Goal: Entertainment & Leisure: Consume media (video, audio)

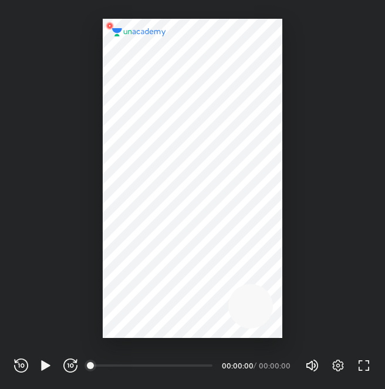
scroll to position [389, 385]
click at [46, 360] on icon "button" at bounding box center [46, 365] width 14 height 14
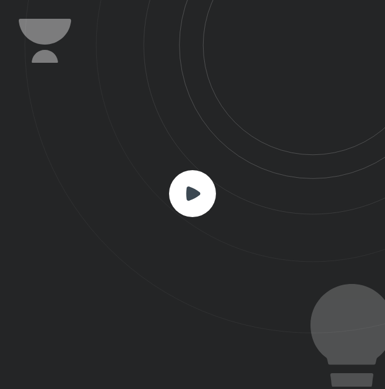
click at [195, 185] on rect at bounding box center [192, 193] width 47 height 47
click at [199, 194] on icon at bounding box center [193, 193] width 14 height 14
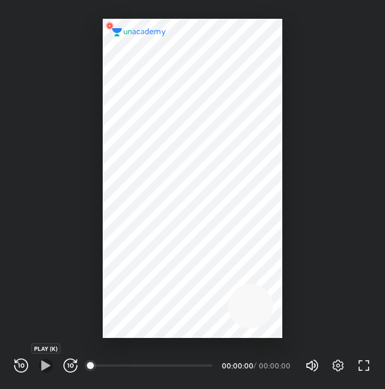
click at [43, 366] on icon "button" at bounding box center [45, 365] width 9 height 10
click at [336, 366] on icon "button" at bounding box center [338, 365] width 14 height 14
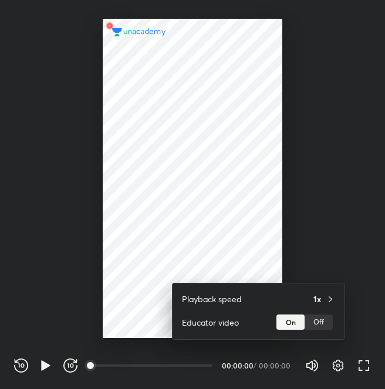
click at [334, 366] on div at bounding box center [192, 194] width 385 height 389
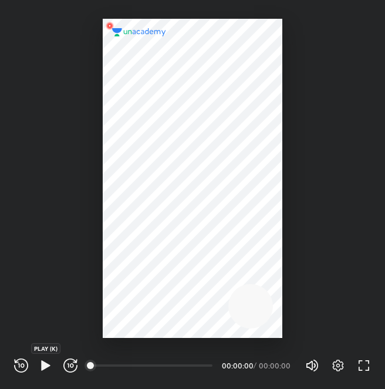
click at [47, 361] on icon "button" at bounding box center [46, 365] width 14 height 14
click at [364, 158] on div at bounding box center [192, 169] width 385 height 338
click at [252, 132] on div at bounding box center [193, 178] width 180 height 319
click at [263, 131] on div at bounding box center [193, 178] width 180 height 319
click at [184, 135] on div at bounding box center [193, 178] width 180 height 319
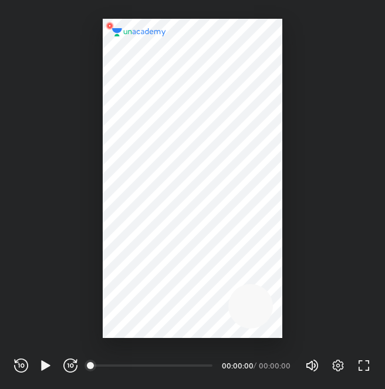
click at [184, 135] on div at bounding box center [193, 178] width 180 height 319
click at [194, 360] on div "00:00" at bounding box center [152, 366] width 121 height 12
click at [196, 338] on div "REWIND (J) PLAY (K) FORWARD (L) 00:00 00:00:00 / 00:00:00 Volume (M) 100% Setti…" at bounding box center [192, 363] width 385 height 51
click at [161, 374] on div "REWIND (J) PLAY (K) FORWARD (L) 00:00 00:00:00 / 00:00:00 Volume (M) 100% Setti…" at bounding box center [192, 363] width 385 height 51
drag, startPoint x: 85, startPoint y: 364, endPoint x: 101, endPoint y: 367, distance: 16.1
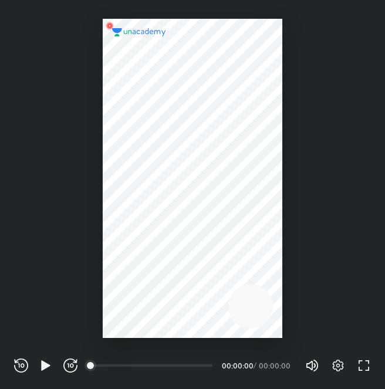
click at [101, 367] on div "00:00" at bounding box center [152, 365] width 121 height 2
click at [40, 361] on icon "button" at bounding box center [46, 365] width 14 height 14
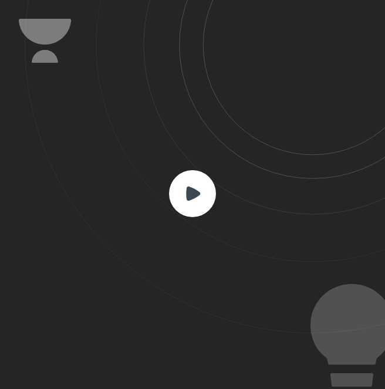
click at [195, 178] on rect at bounding box center [192, 193] width 47 height 47
click at [194, 176] on rect at bounding box center [192, 193] width 47 height 47
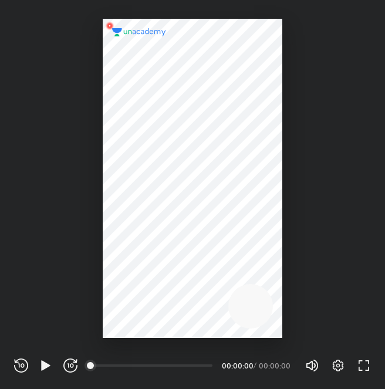
scroll to position [389, 385]
click at [46, 364] on icon "button" at bounding box center [45, 365] width 9 height 10
